Goal: Navigation & Orientation: Find specific page/section

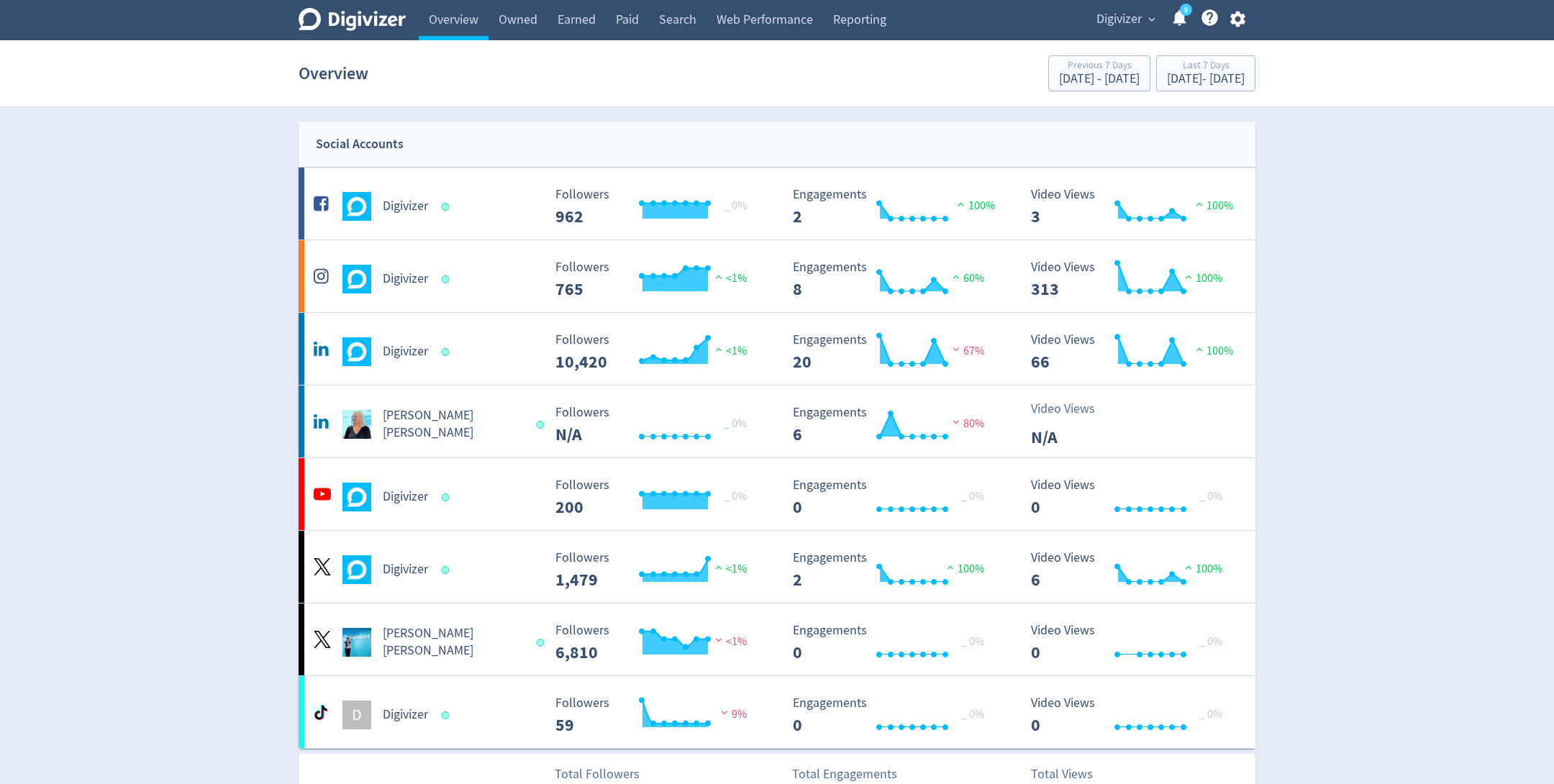
click at [1133, 18] on span "Digivizer" at bounding box center [1119, 19] width 45 height 23
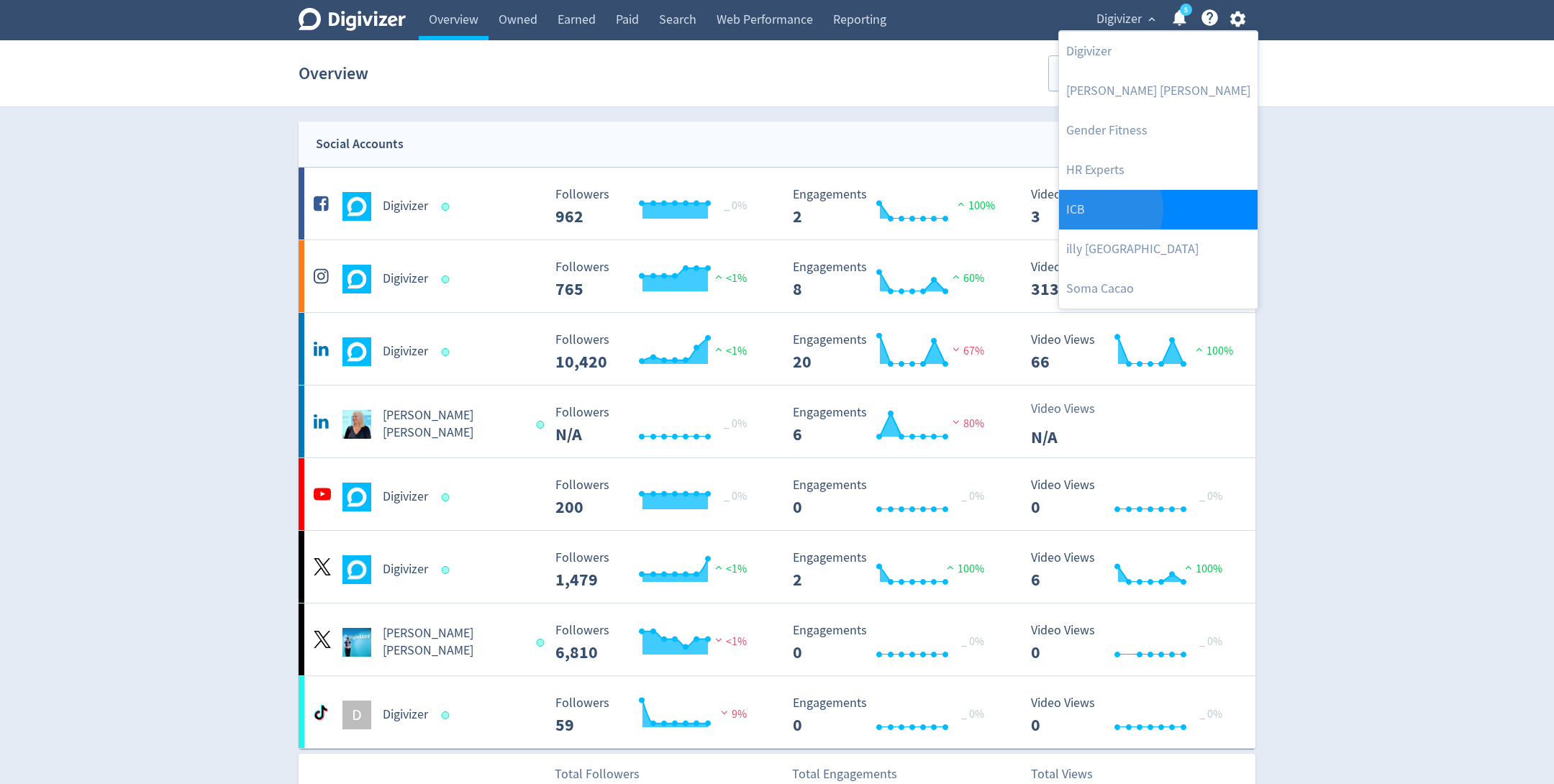
click at [1096, 209] on link "ICB" at bounding box center [1159, 209] width 199 height 39
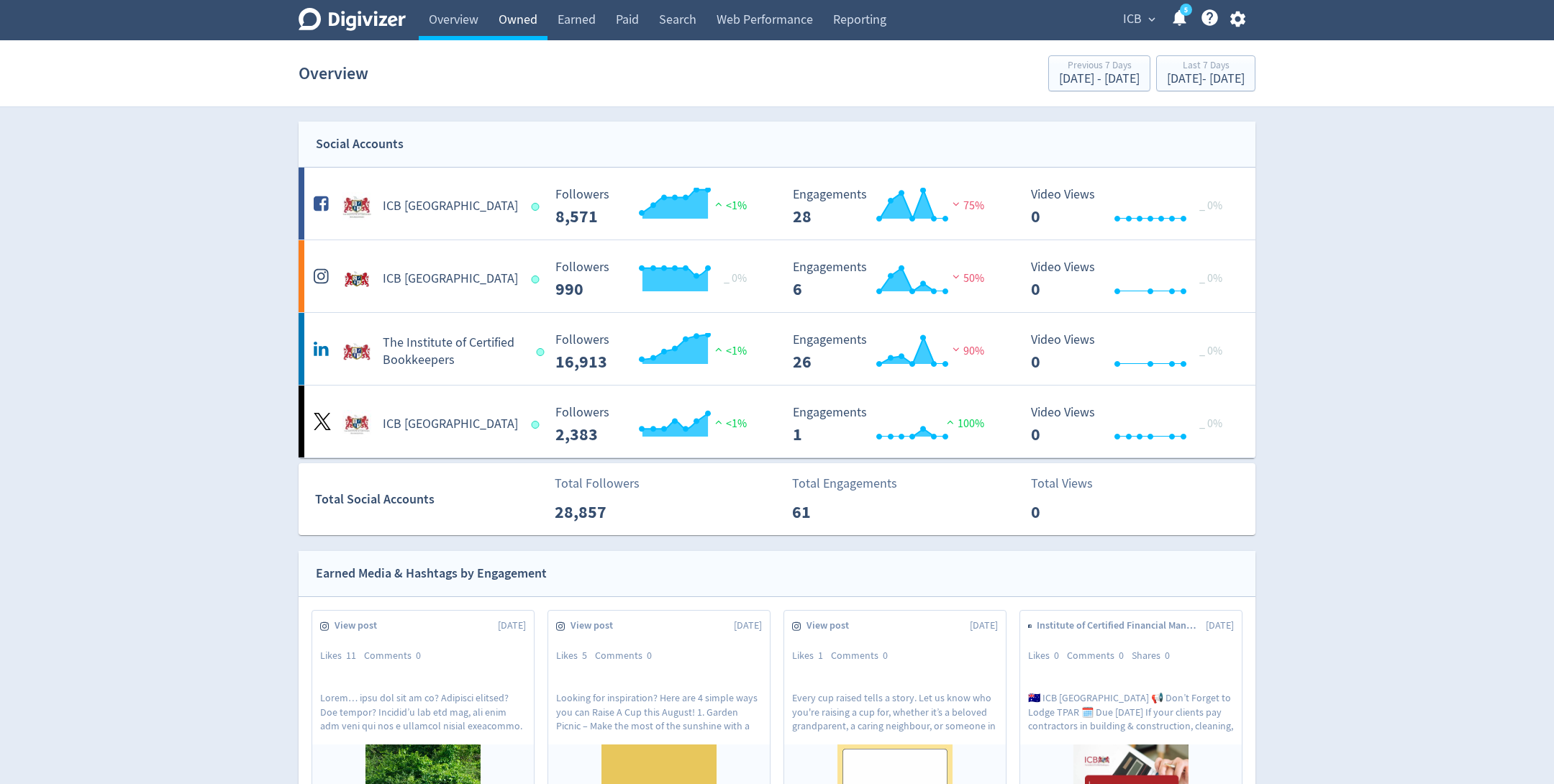
click at [532, 28] on link "Owned" at bounding box center [518, 20] width 59 height 40
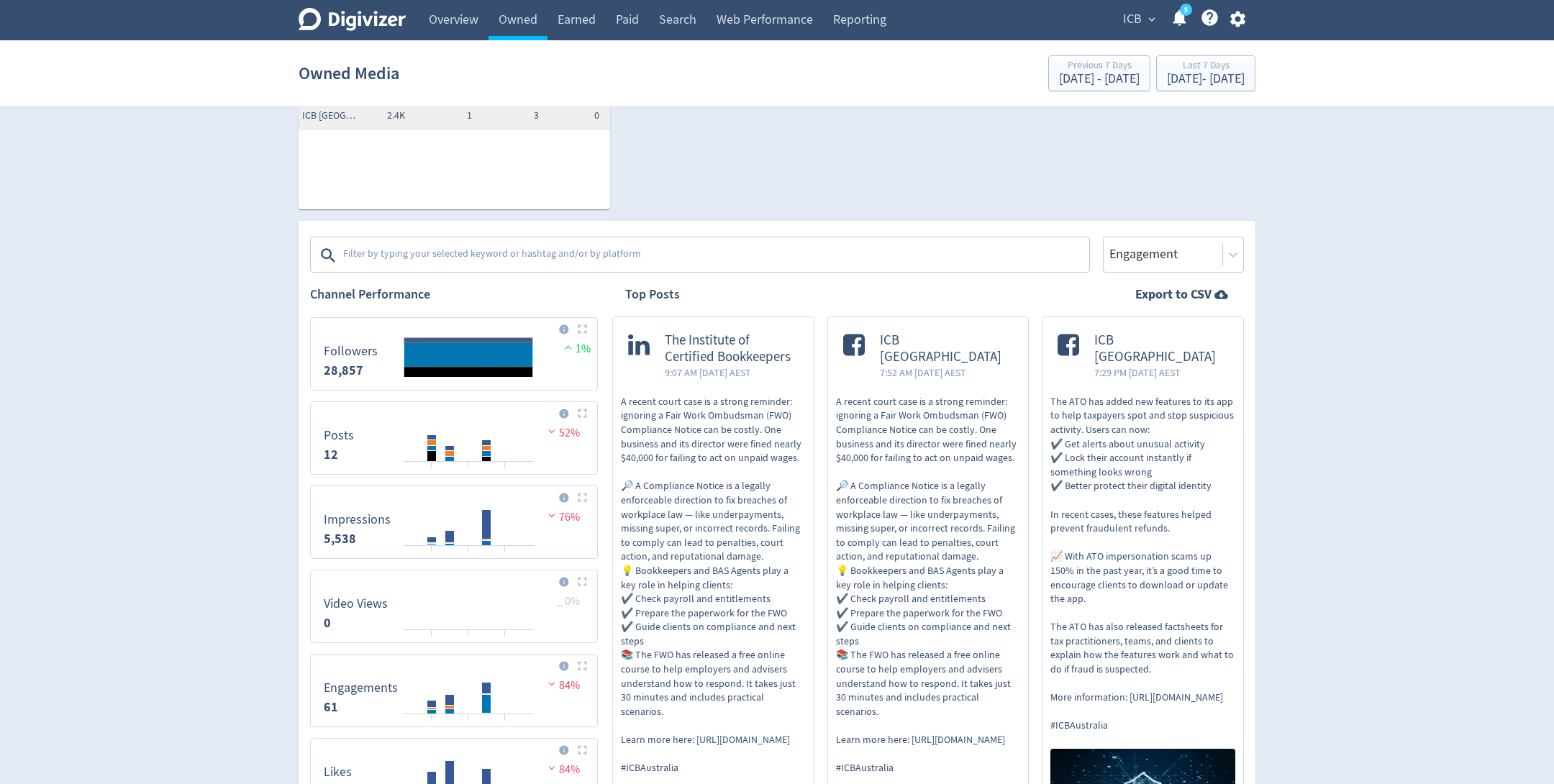
scroll to position [167, 0]
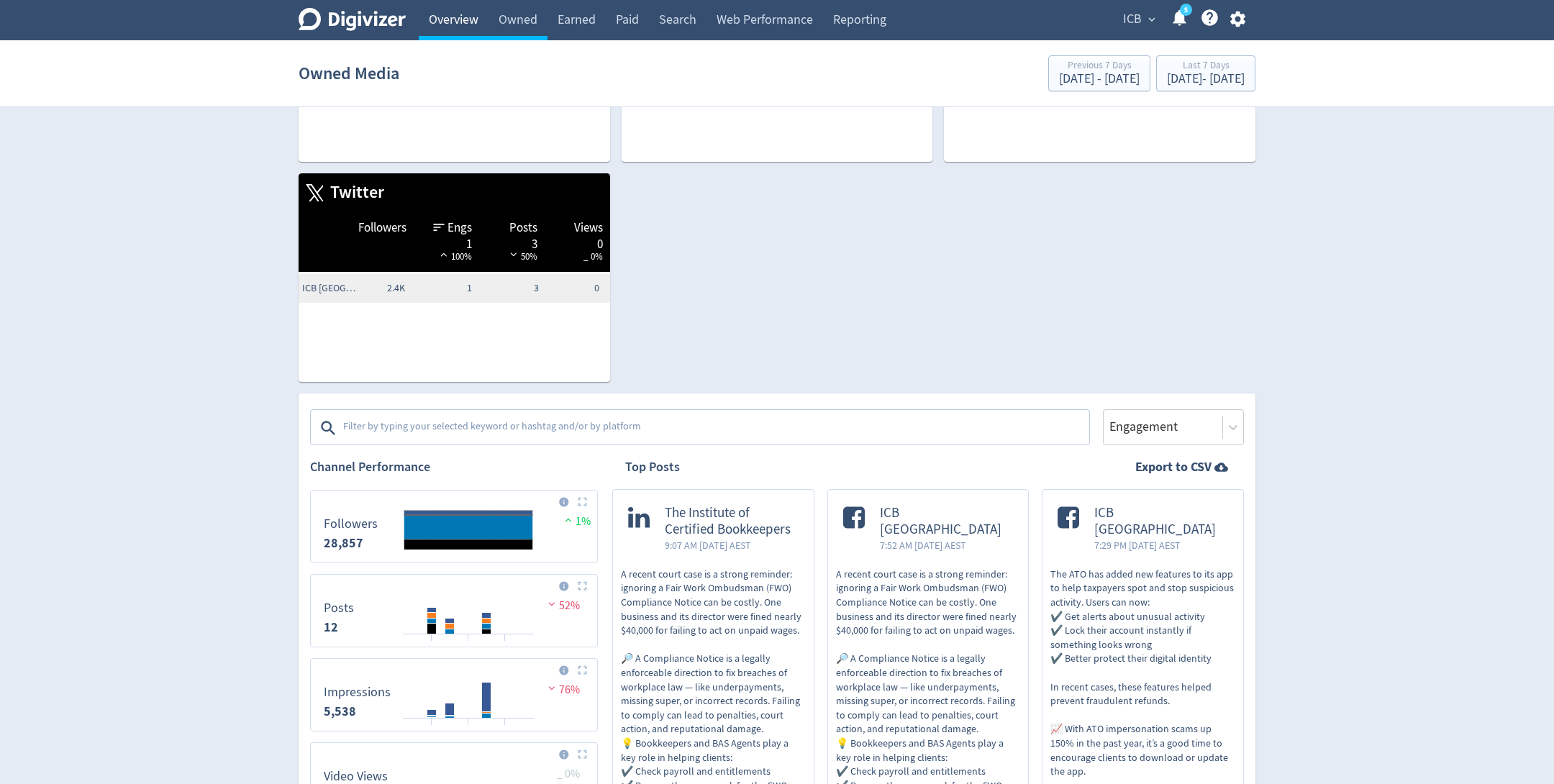
click at [455, 17] on link "Overview" at bounding box center [453, 20] width 70 height 40
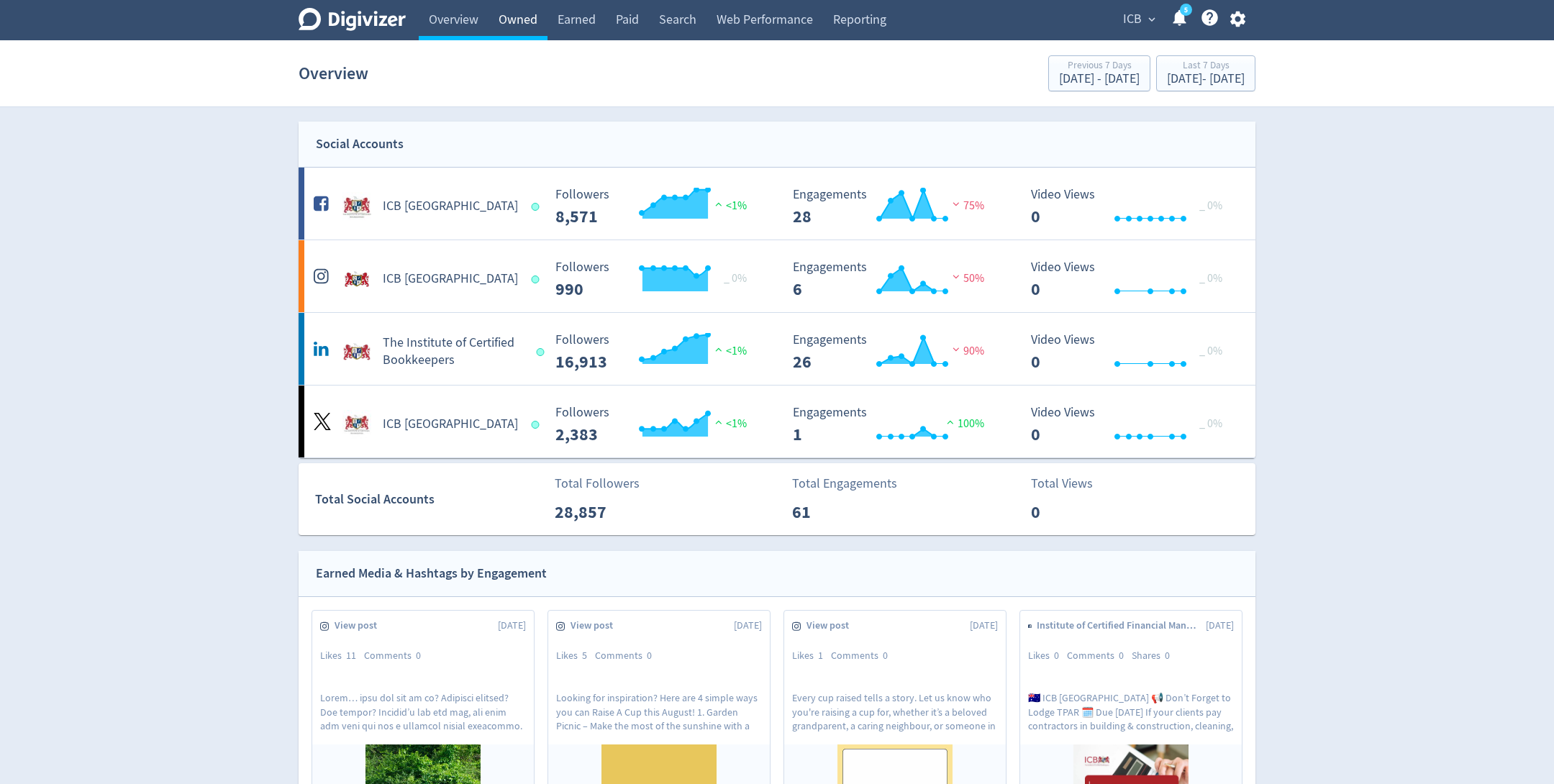
click at [520, 15] on link "Owned" at bounding box center [518, 20] width 59 height 40
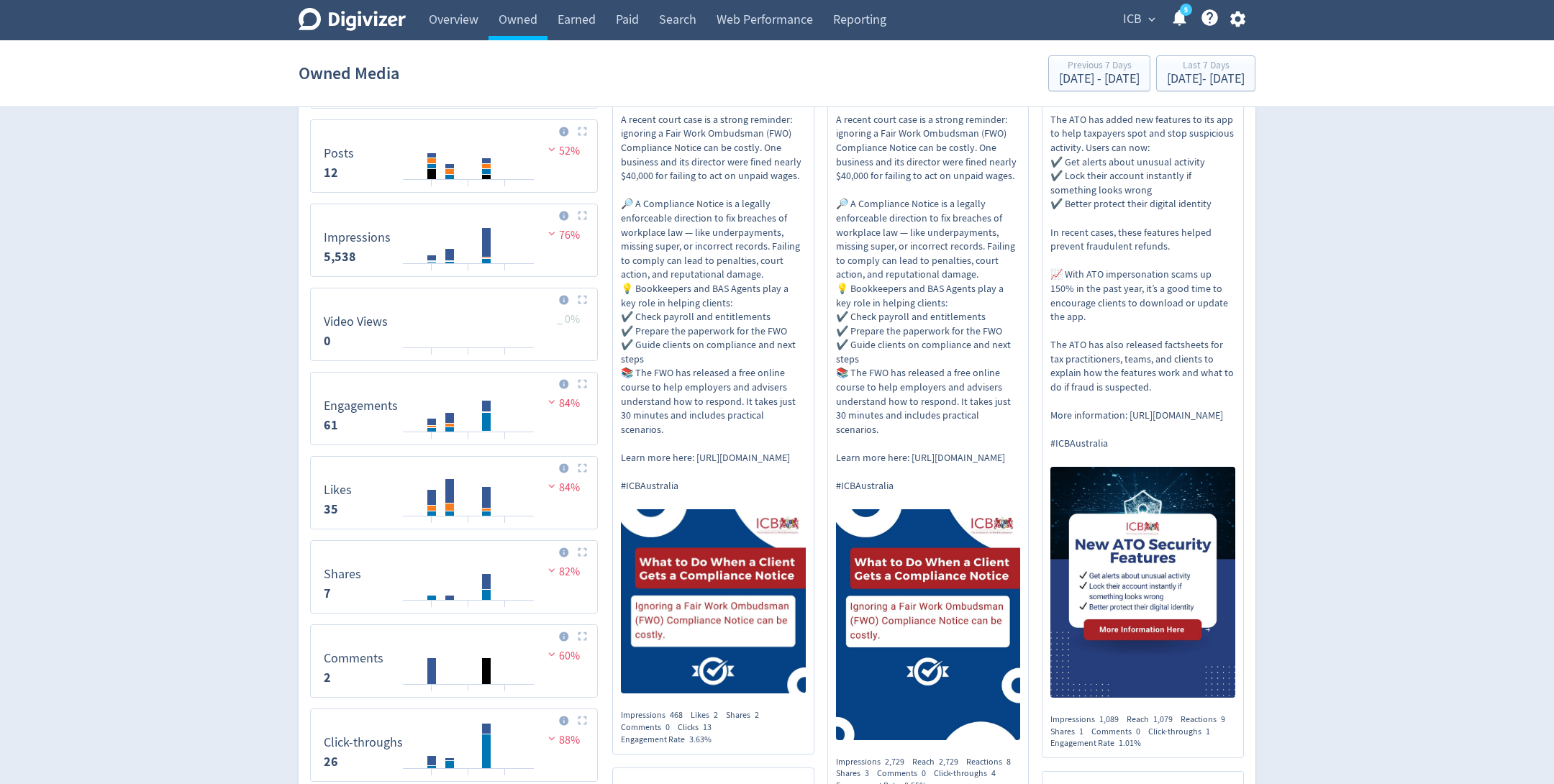
scroll to position [481, 0]
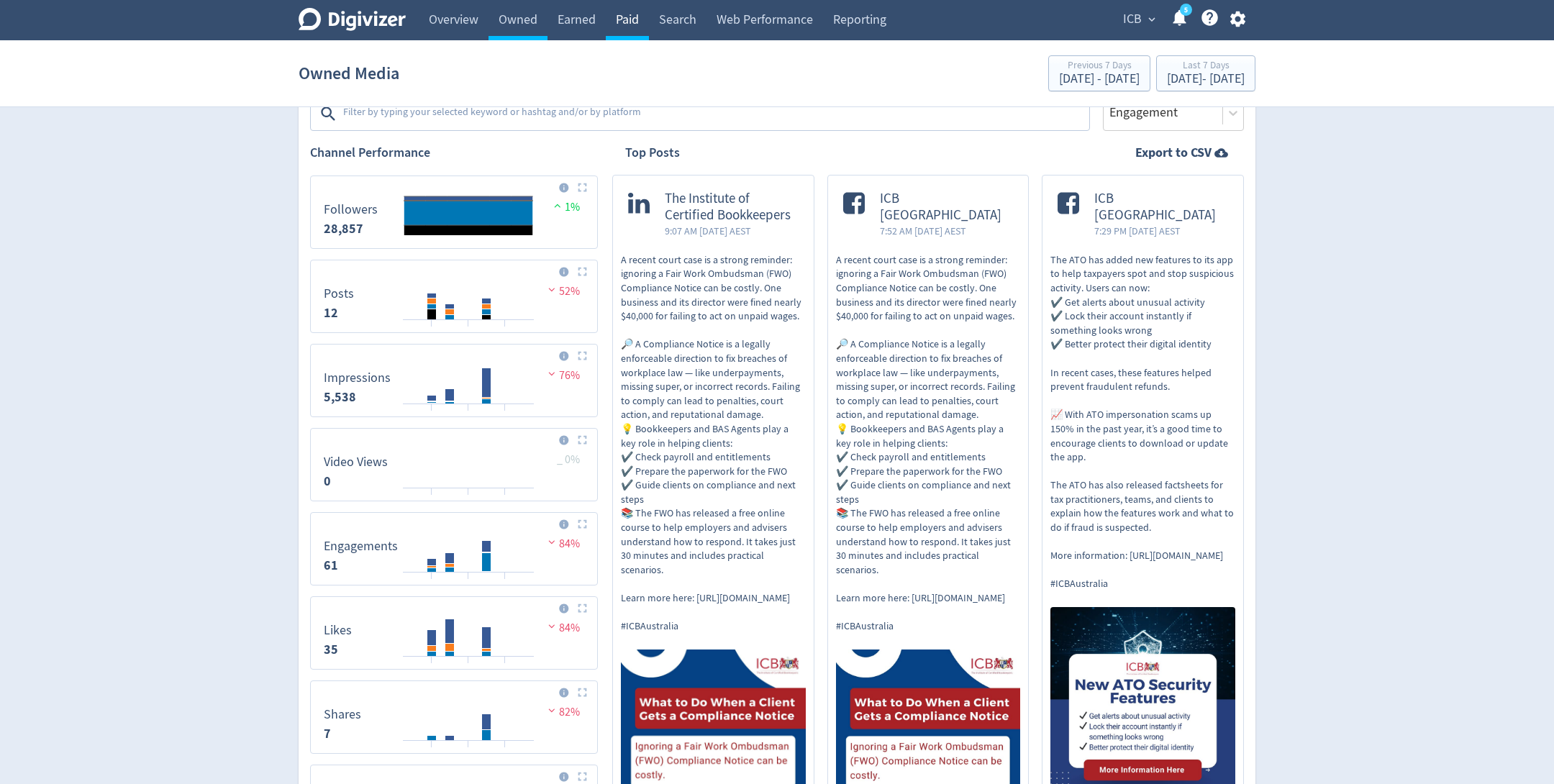
click at [636, 22] on link "Paid" at bounding box center [627, 20] width 43 height 40
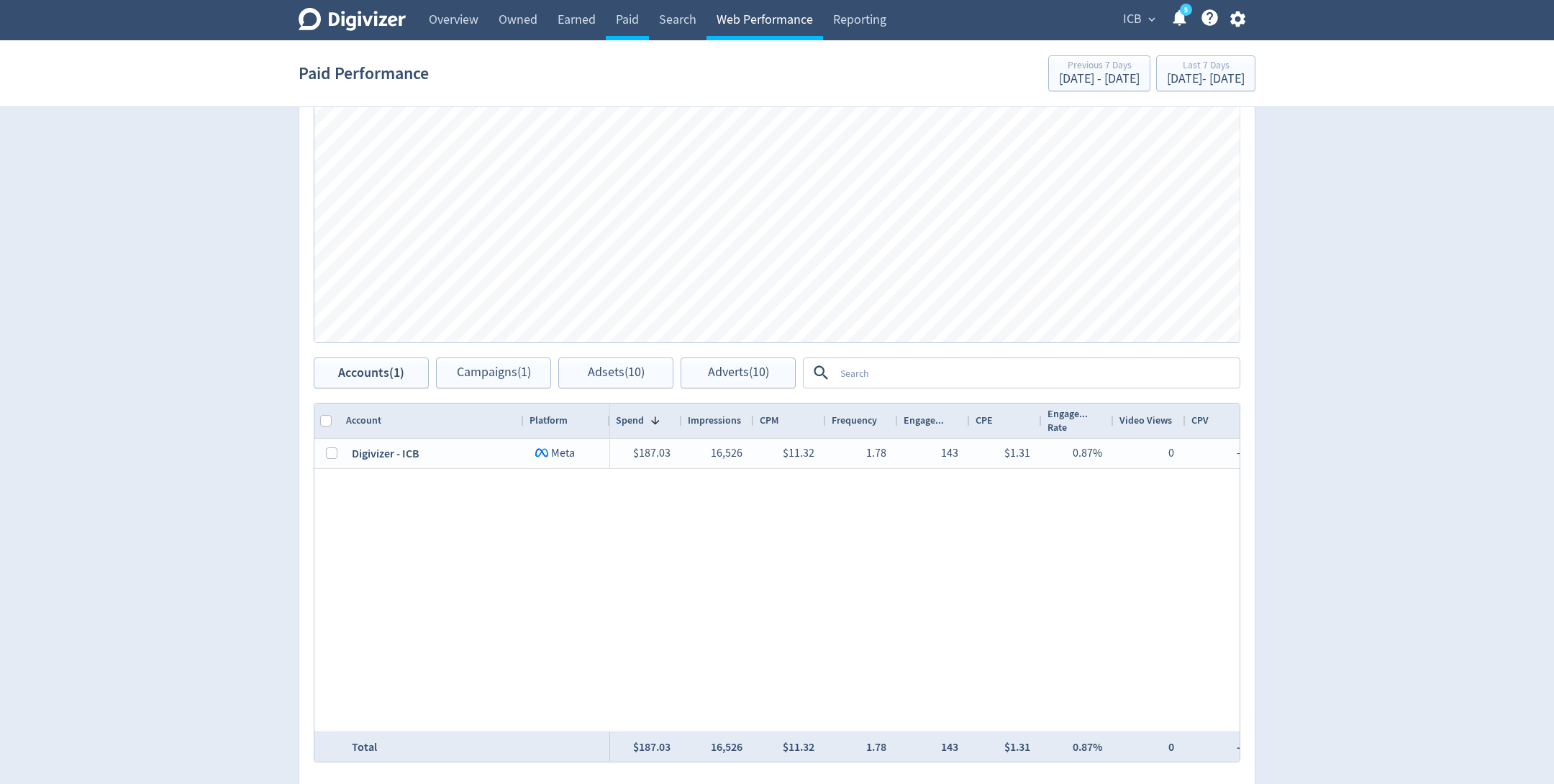
click at [751, 32] on link "Web Performance" at bounding box center [764, 20] width 116 height 40
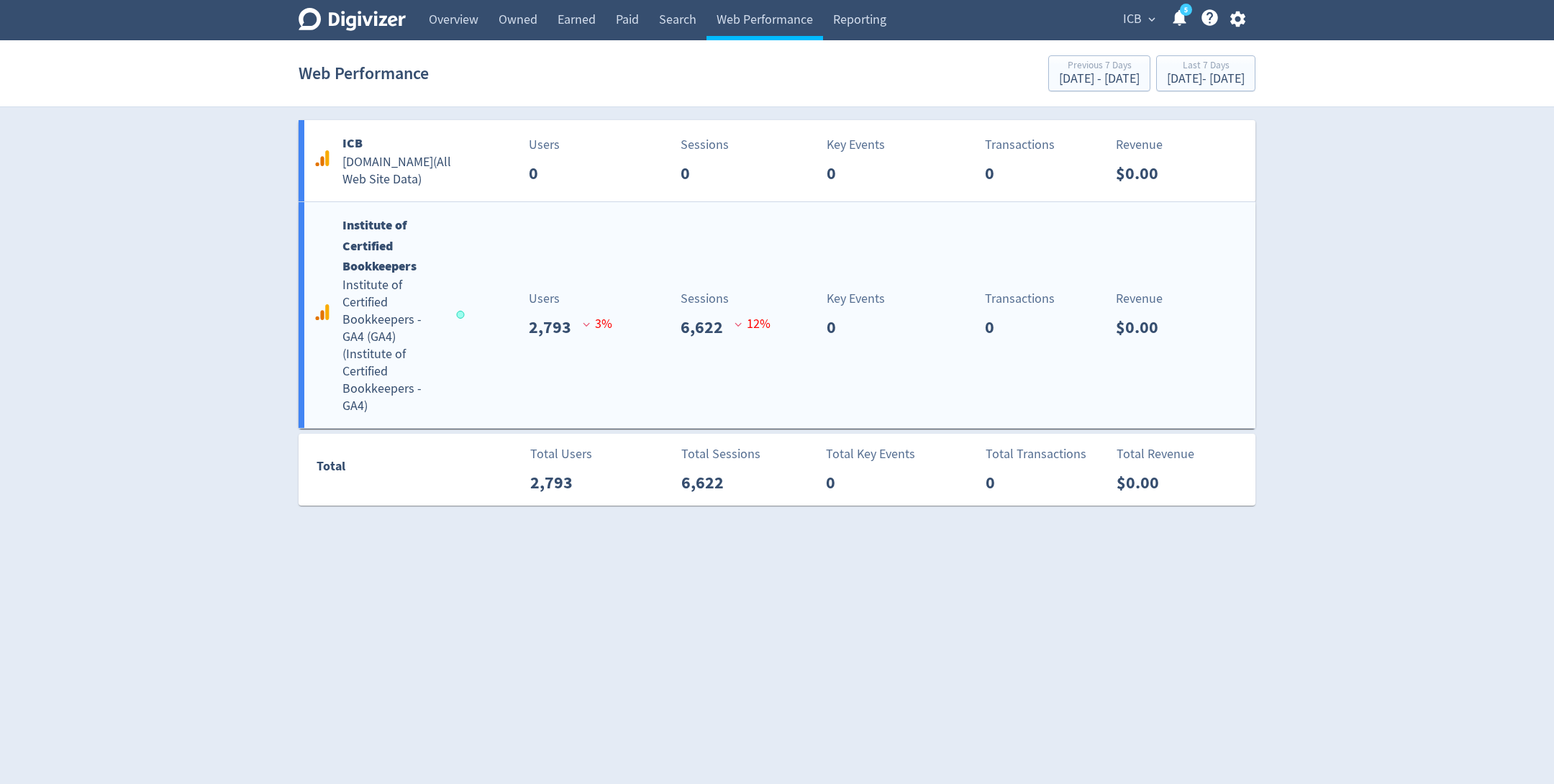
click at [462, 369] on div "Institute of Certified Bookkeepers Institute of Certified Bookkeepers - GA4 (GA…" at bounding box center [386, 315] width 153 height 200
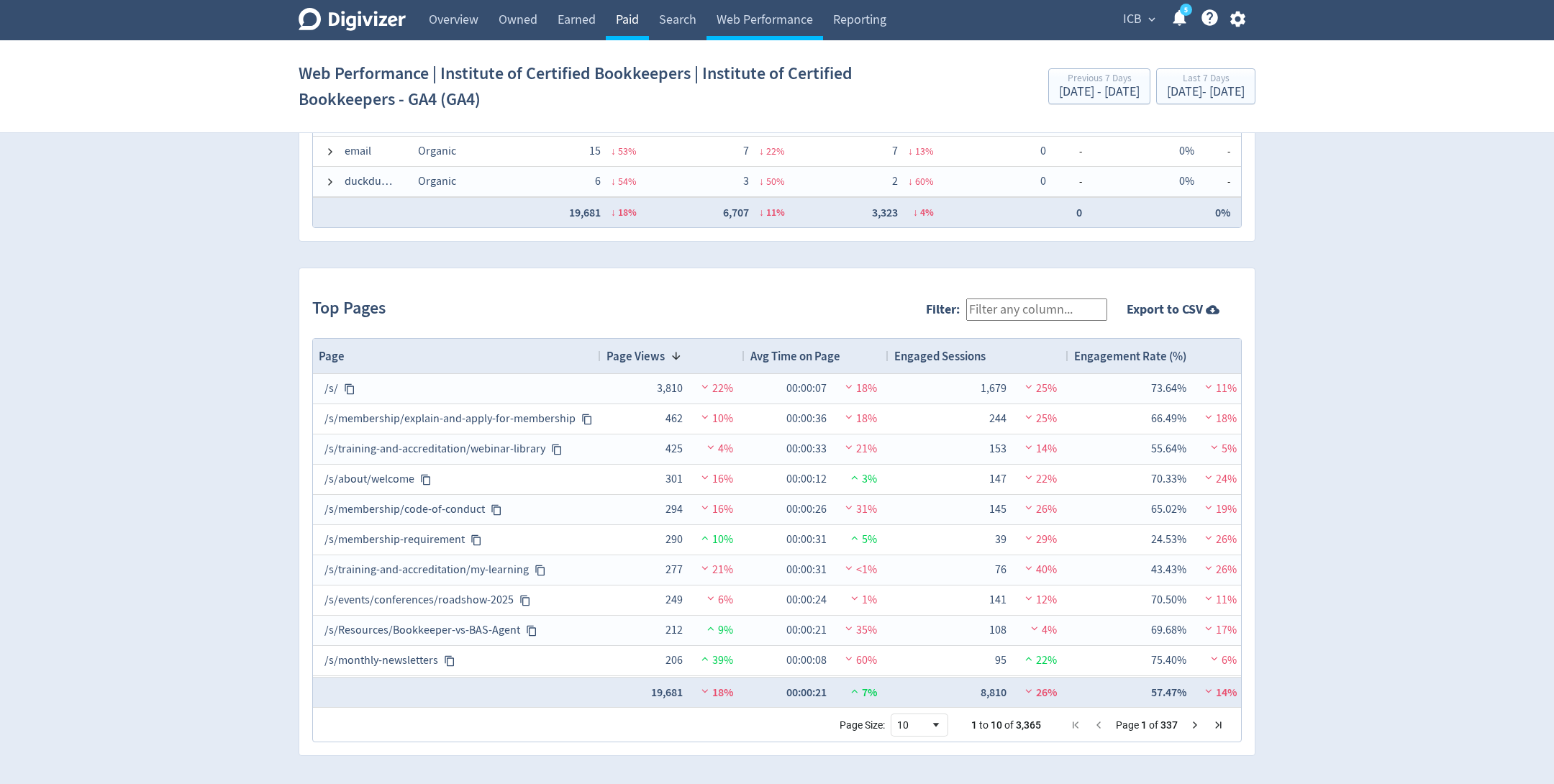
click at [637, 19] on link "Paid" at bounding box center [627, 20] width 43 height 40
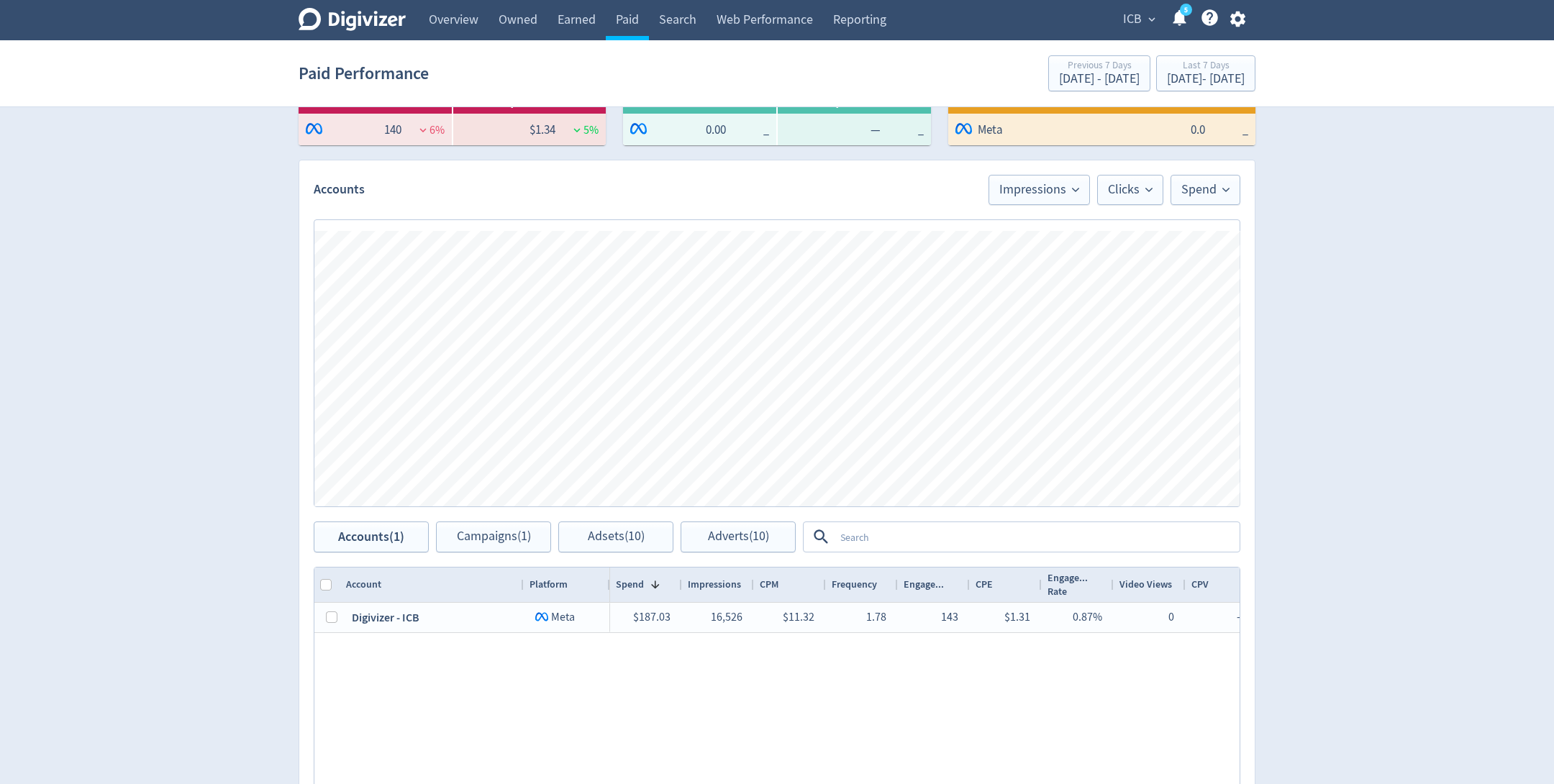
scroll to position [321, 0]
